Goal: Task Accomplishment & Management: Manage account settings

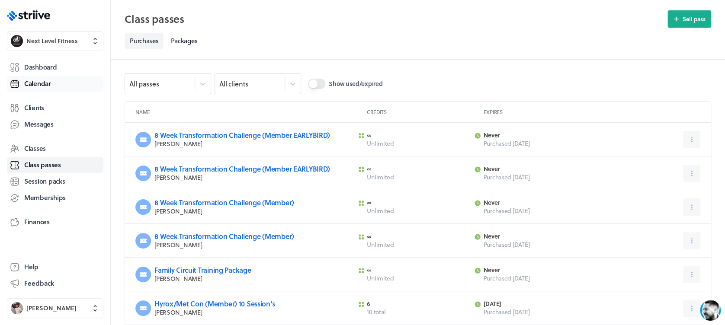
click at [52, 80] on link "Calendar" at bounding box center [55, 84] width 96 height 16
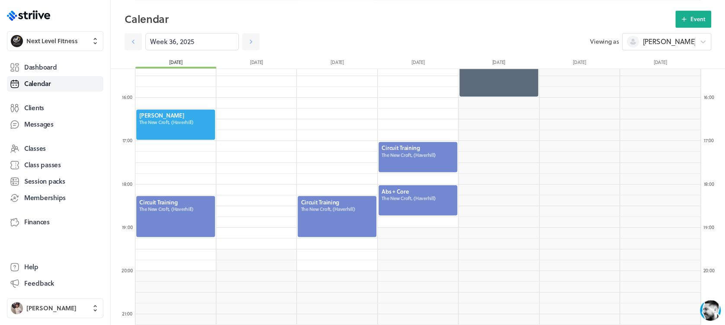
scroll to position [675, 0]
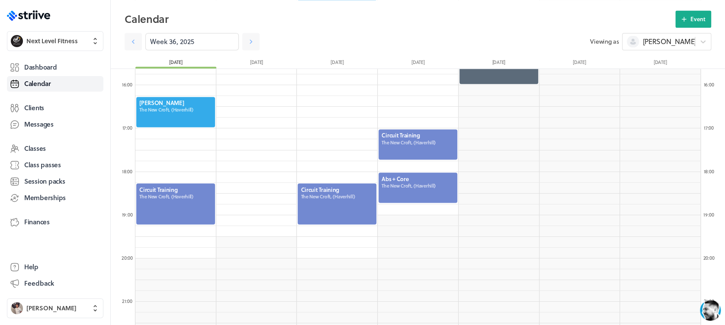
click at [171, 205] on div at bounding box center [175, 203] width 80 height 43
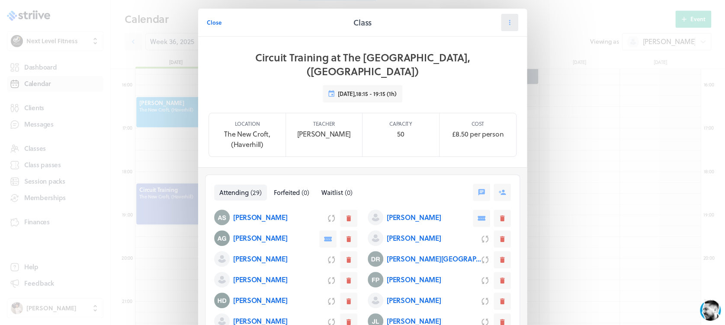
click at [505, 28] on button at bounding box center [509, 22] width 17 height 17
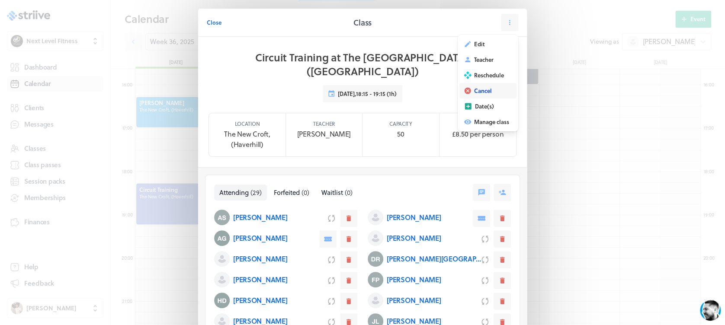
click at [494, 90] on button "Cancel" at bounding box center [487, 91] width 57 height 16
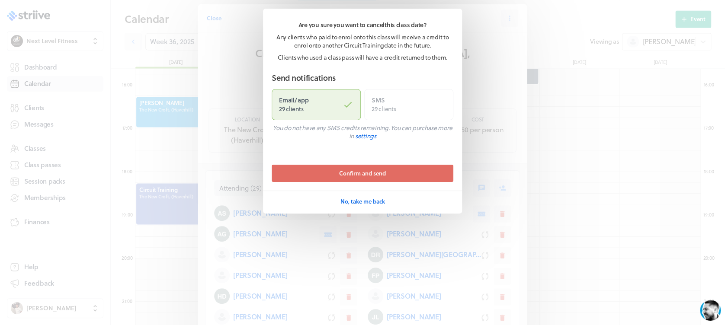
click at [378, 173] on span "Confirm and send" at bounding box center [362, 173] width 47 height 8
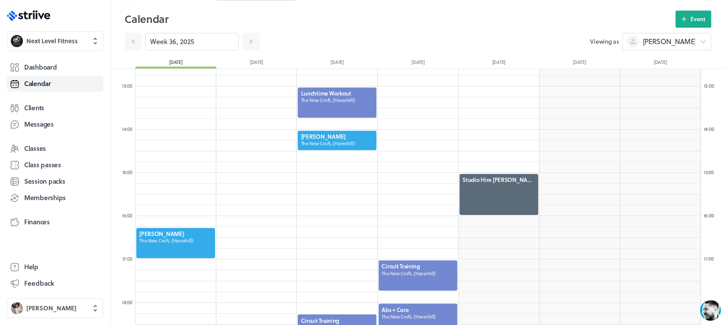
scroll to position [529, 0]
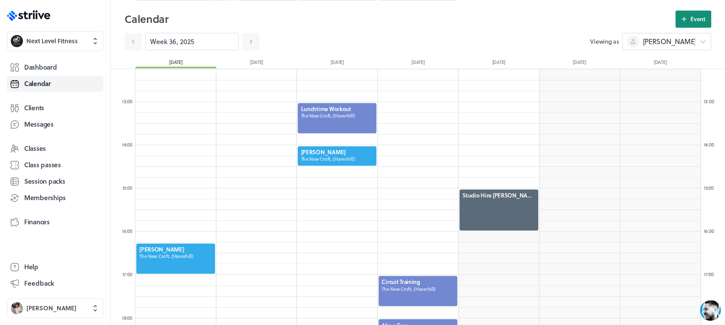
click at [689, 24] on button "Event" at bounding box center [693, 18] width 36 height 17
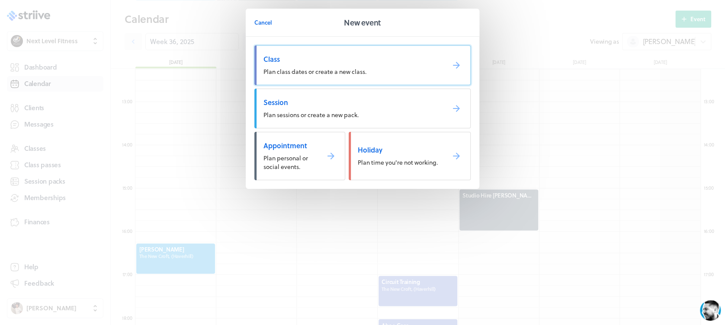
click at [312, 69] on span "Plan class dates or create a new class." at bounding box center [314, 71] width 103 height 9
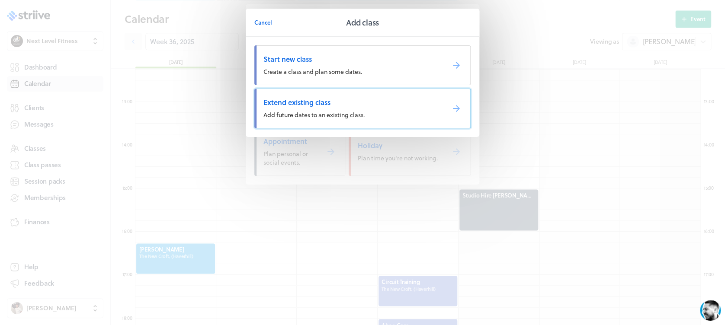
click at [316, 98] on span "Extend existing class" at bounding box center [350, 103] width 174 height 10
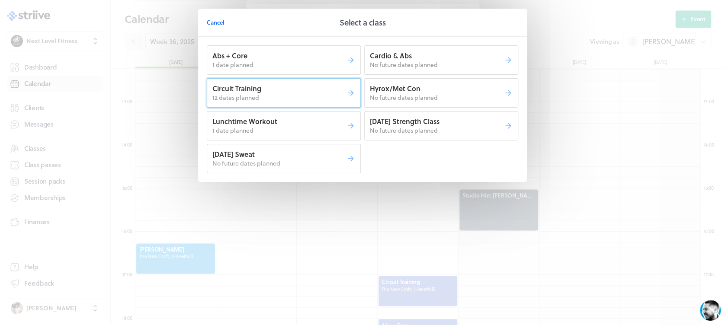
click at [311, 95] on p "12 dates planned" at bounding box center [279, 97] width 134 height 9
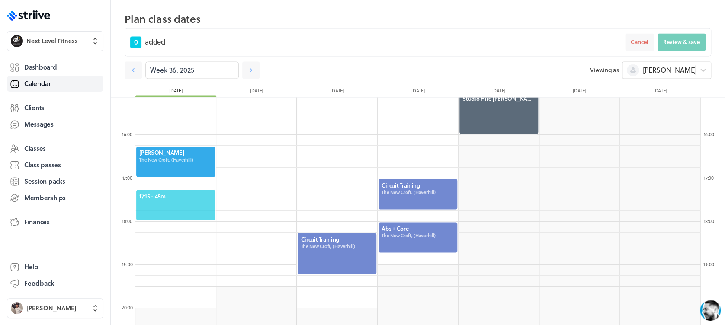
scroll to position [672, 0]
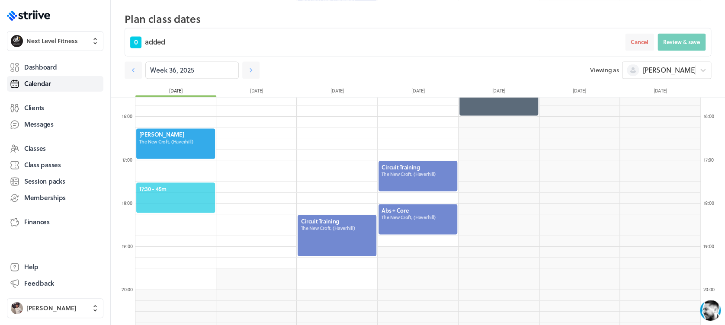
click at [185, 188] on span "17:30 - 45m" at bounding box center [175, 189] width 73 height 8
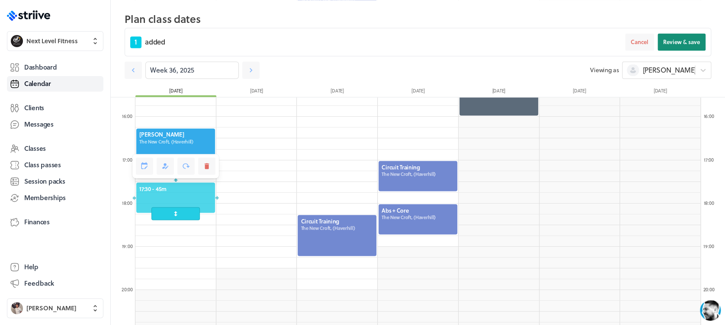
click at [681, 41] on span "Review & save" at bounding box center [681, 42] width 37 height 8
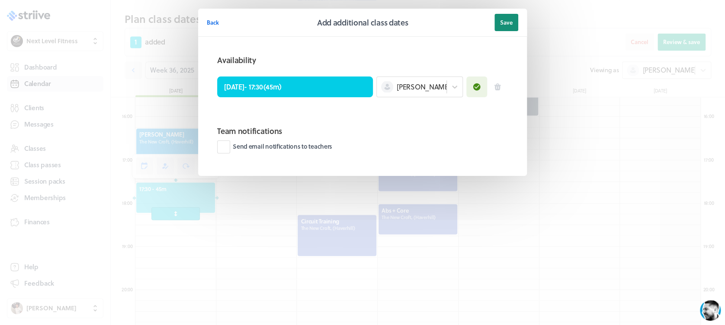
click at [503, 28] on button "Save" at bounding box center [506, 22] width 24 height 17
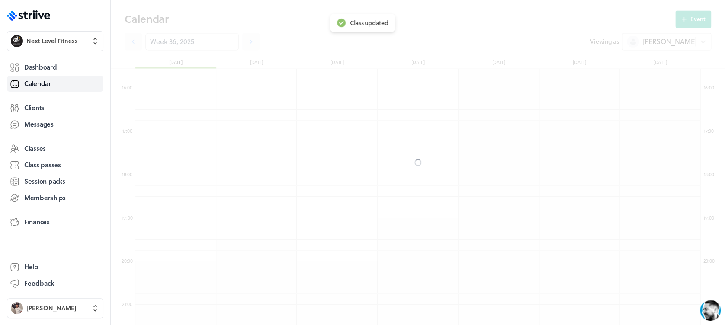
scroll to position [644, 0]
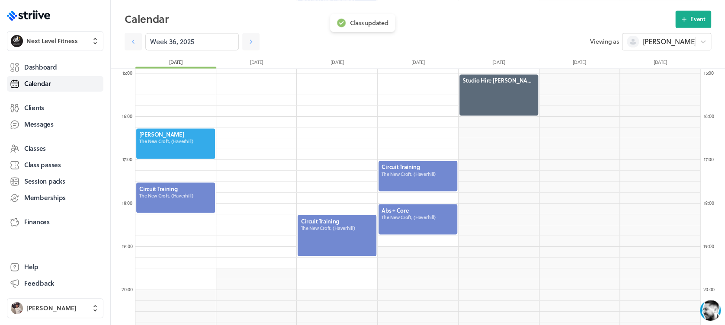
click at [175, 205] on div at bounding box center [175, 198] width 80 height 32
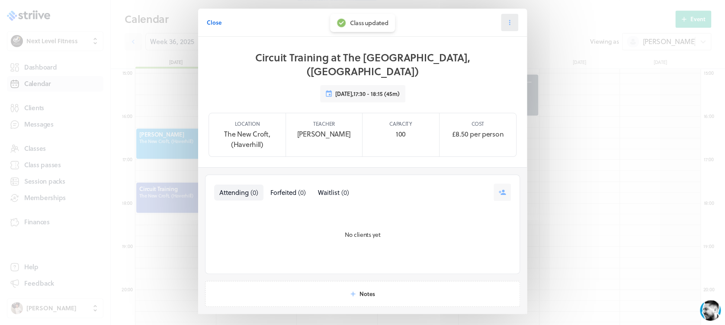
click at [505, 23] on icon at bounding box center [509, 23] width 8 height 8
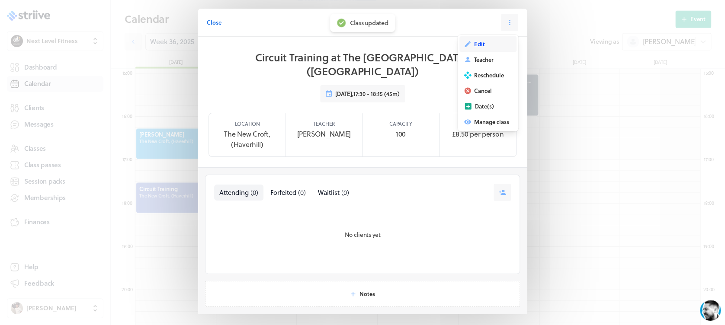
click at [495, 41] on button "Edit" at bounding box center [487, 44] width 57 height 16
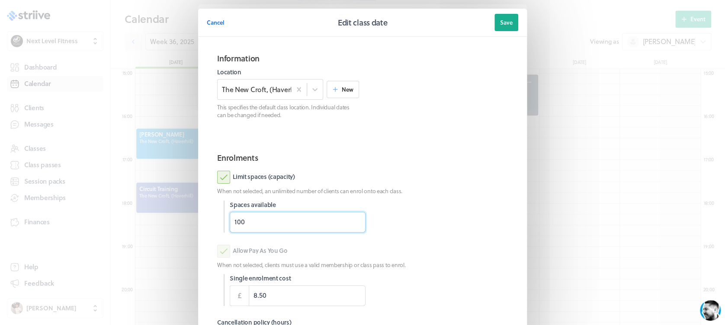
drag, startPoint x: 254, startPoint y: 220, endPoint x: 185, endPoint y: 227, distance: 69.0
click at [189, 227] on section "Cancel Edit class date Save Information Location The [GEOGRAPHIC_DATA], (Haverh…" at bounding box center [362, 223] width 346 height 447
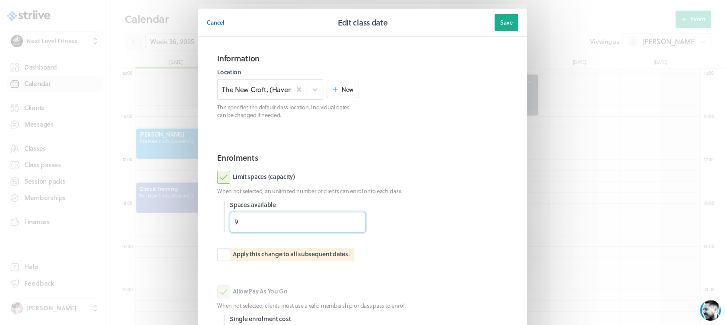
type input "9"
click at [478, 199] on div "Limit spaces (capacity) When not selected, an unlimited number of clients can e…" at bounding box center [362, 222] width 291 height 102
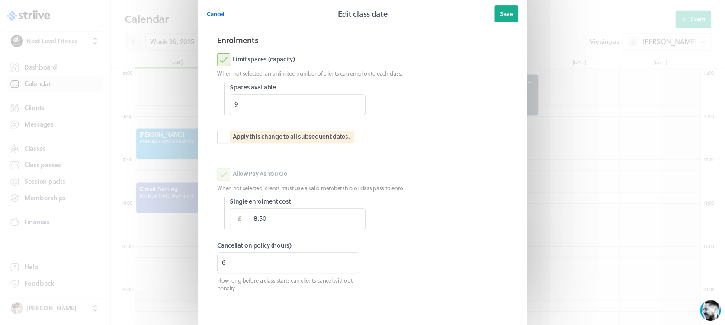
scroll to position [120, 0]
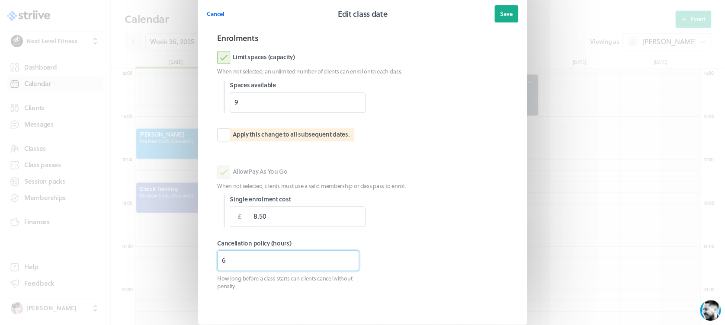
drag, startPoint x: 250, startPoint y: 270, endPoint x: 199, endPoint y: 268, distance: 51.5
click at [199, 268] on section "Information Location The [GEOGRAPHIC_DATA], ([GEOGRAPHIC_DATA]) New This specif…" at bounding box center [362, 121] width 329 height 408
type input "3"
click at [508, 17] on button "Save" at bounding box center [506, 13] width 24 height 17
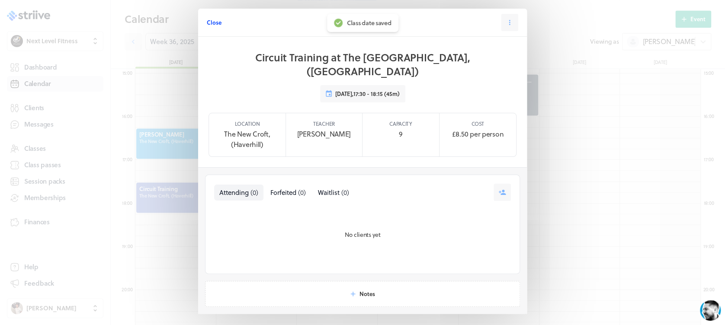
click at [207, 22] on span "Close" at bounding box center [214, 23] width 15 height 8
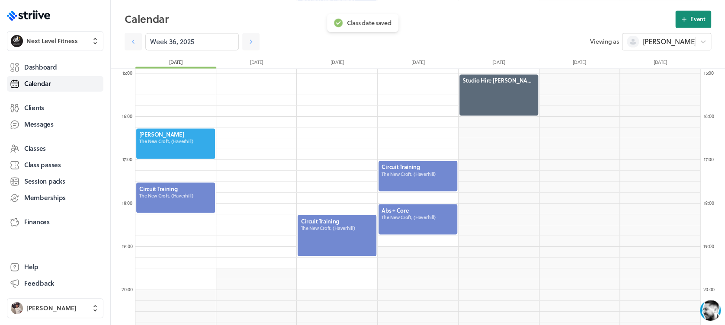
click at [692, 21] on span "Event" at bounding box center [697, 19] width 15 height 8
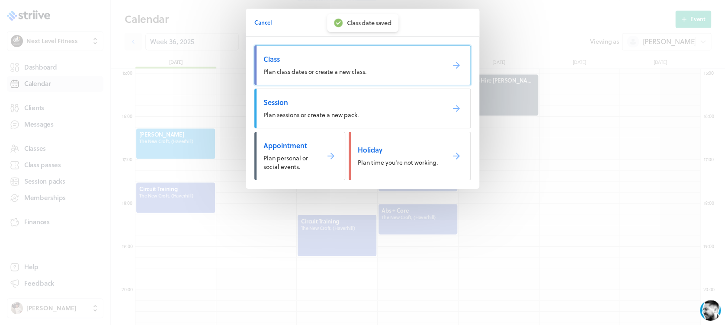
click at [328, 62] on span "Class" at bounding box center [350, 59] width 174 height 10
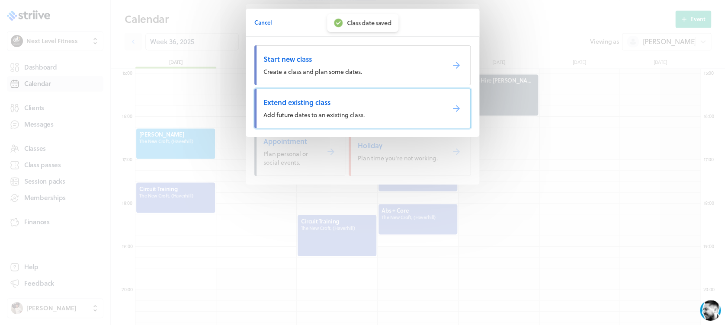
click at [342, 96] on link "Extend existing class Add future dates to an existing class." at bounding box center [362, 109] width 216 height 40
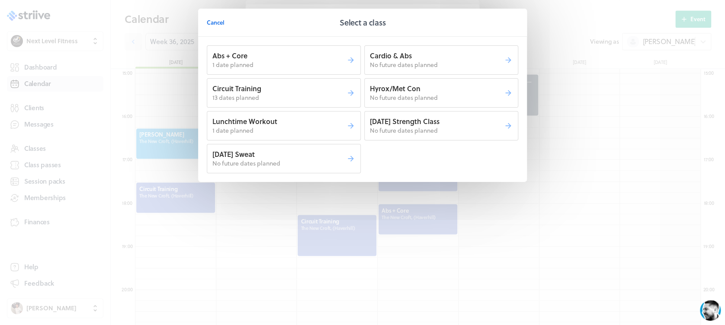
click at [323, 97] on p "13 dates planned" at bounding box center [279, 97] width 134 height 9
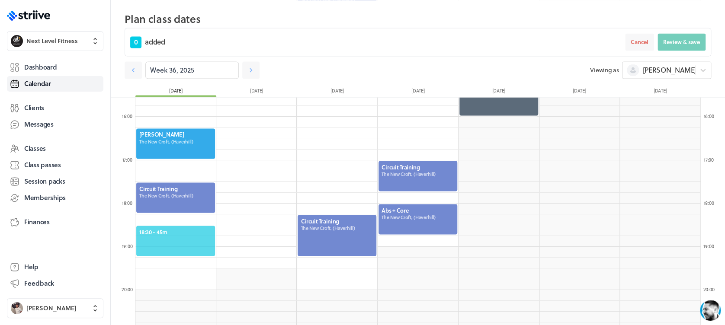
click at [179, 229] on span "18:30 - 45m" at bounding box center [175, 232] width 73 height 8
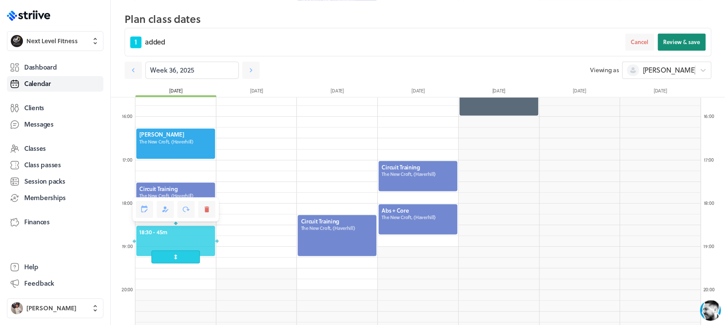
click at [664, 46] on button "Review & save" at bounding box center [681, 41] width 48 height 17
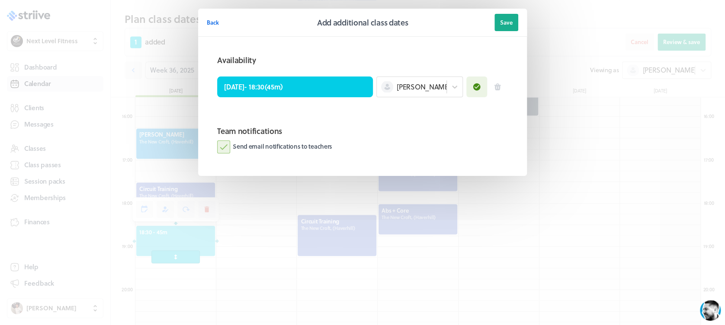
drag, startPoint x: 226, startPoint y: 148, endPoint x: 332, endPoint y: 118, distance: 110.2
click at [227, 148] on label "Send email notifications to teachers" at bounding box center [274, 147] width 115 height 13
click at [0, 0] on input "Send email notifications to teachers" at bounding box center [0, 0] width 0 height 0
click at [506, 21] on span "Save" at bounding box center [506, 23] width 13 height 8
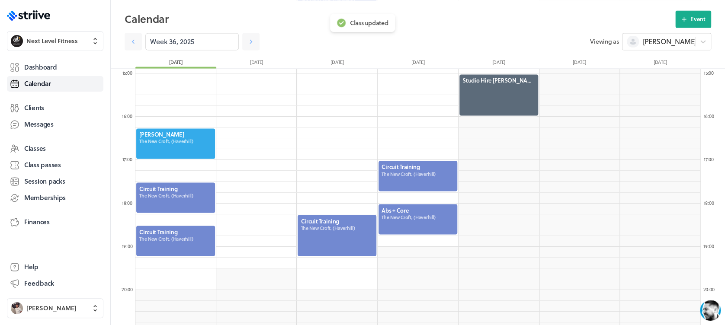
click at [176, 238] on div at bounding box center [175, 241] width 80 height 32
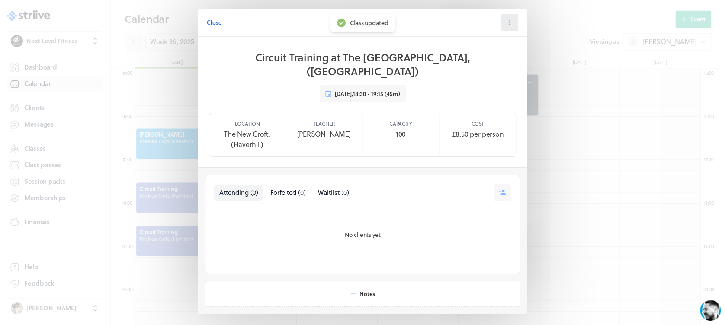
click at [505, 25] on icon at bounding box center [509, 23] width 8 height 8
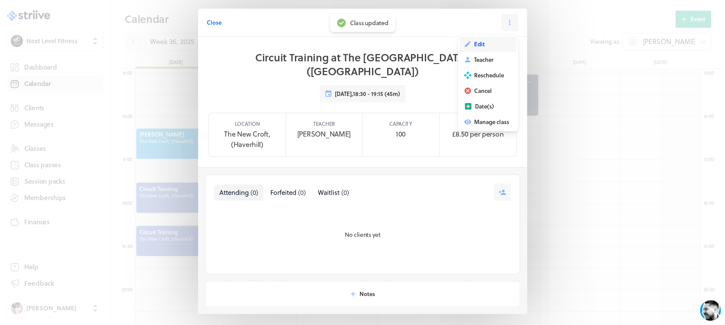
click at [503, 40] on button "Edit" at bounding box center [487, 44] width 57 height 16
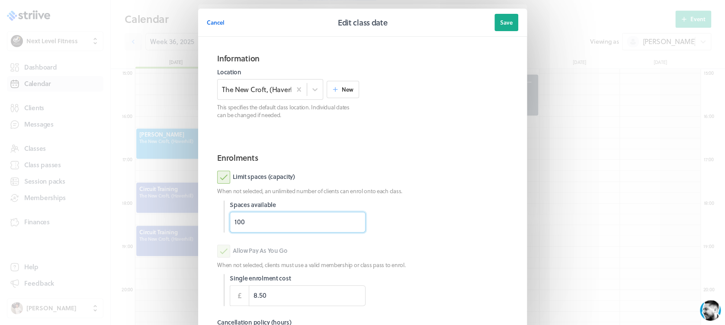
drag, startPoint x: 294, startPoint y: 219, endPoint x: 186, endPoint y: 226, distance: 107.9
click at [189, 226] on section "Cancel Edit class date Save Information Location The [GEOGRAPHIC_DATA], (Haverh…" at bounding box center [362, 223] width 346 height 447
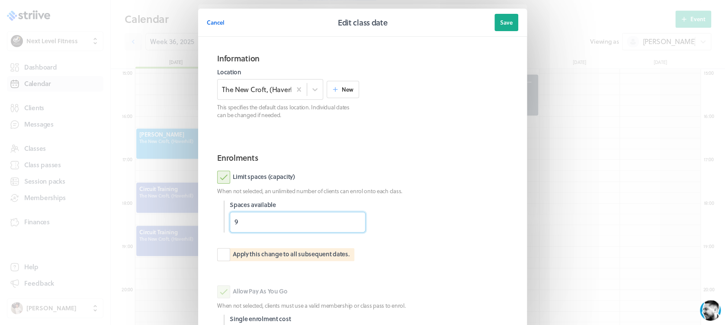
type input "9"
click at [482, 198] on div "Limit spaces (capacity) When not selected, an unlimited number of clients can e…" at bounding box center [362, 222] width 291 height 102
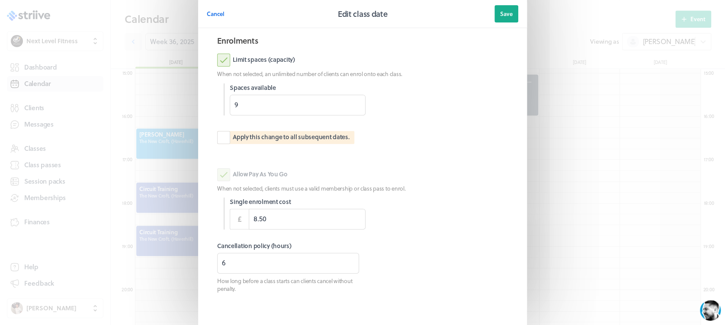
scroll to position [123, 0]
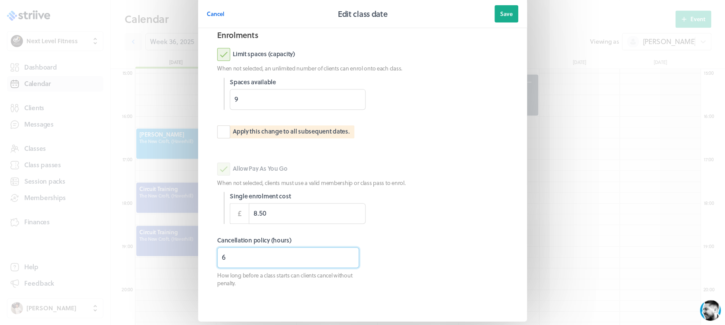
drag, startPoint x: 230, startPoint y: 262, endPoint x: 198, endPoint y: 265, distance: 33.0
click at [198, 265] on section "Information Location The [GEOGRAPHIC_DATA], ([GEOGRAPHIC_DATA]) New This specif…" at bounding box center [362, 118] width 329 height 408
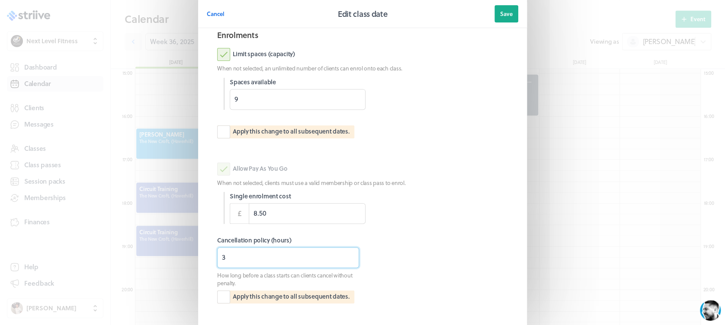
type input "3"
click at [460, 222] on div at bounding box center [440, 208] width 136 height 32
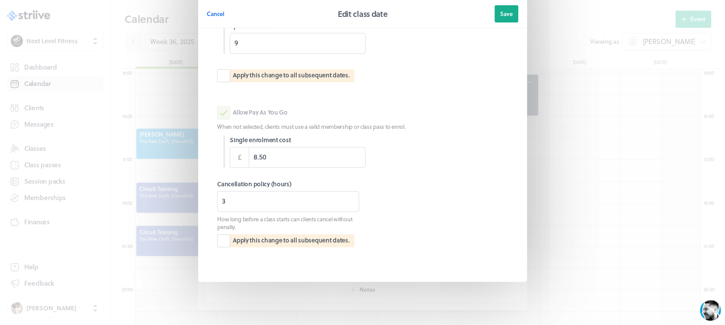
scroll to position [0, 0]
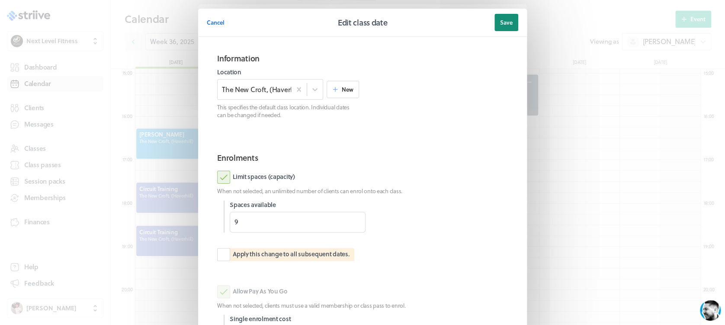
click at [504, 19] on span "Save" at bounding box center [506, 23] width 13 height 8
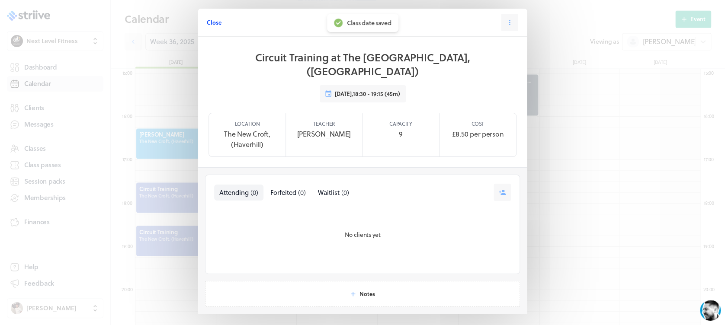
click at [208, 24] on span "Close" at bounding box center [214, 23] width 15 height 8
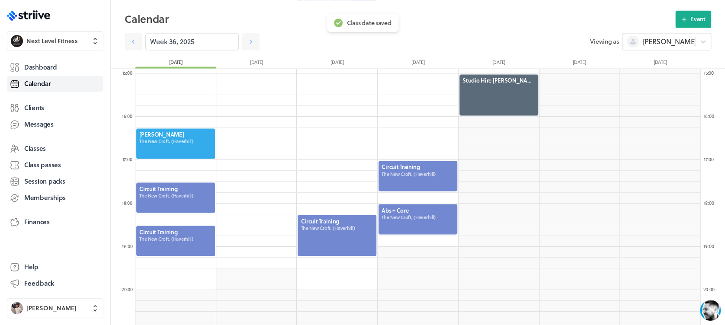
click at [207, 182] on div at bounding box center [175, 198] width 80 height 32
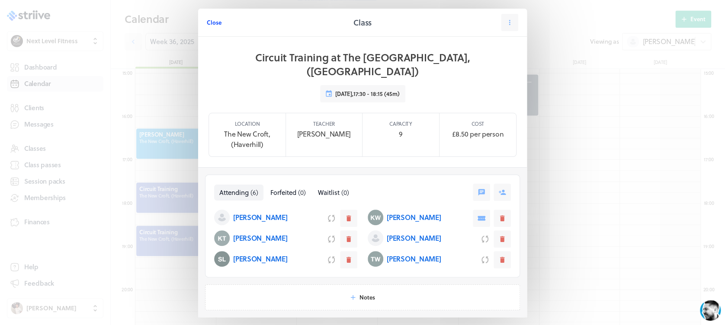
click at [211, 24] on span "Close" at bounding box center [214, 23] width 15 height 8
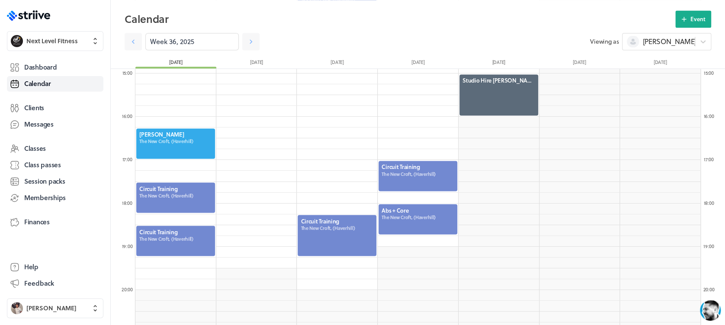
click at [201, 232] on div at bounding box center [175, 241] width 80 height 32
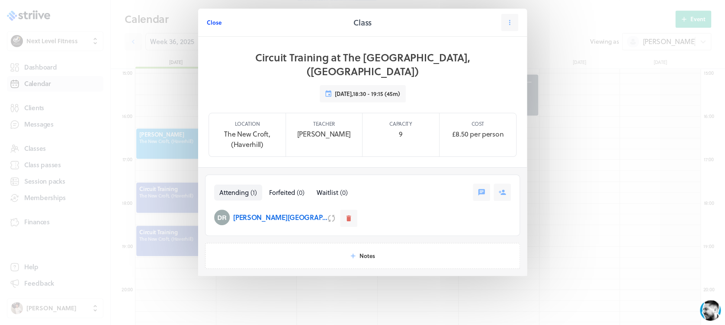
click at [208, 22] on span "Close" at bounding box center [214, 23] width 15 height 8
